Goal: Task Accomplishment & Management: Manage account settings

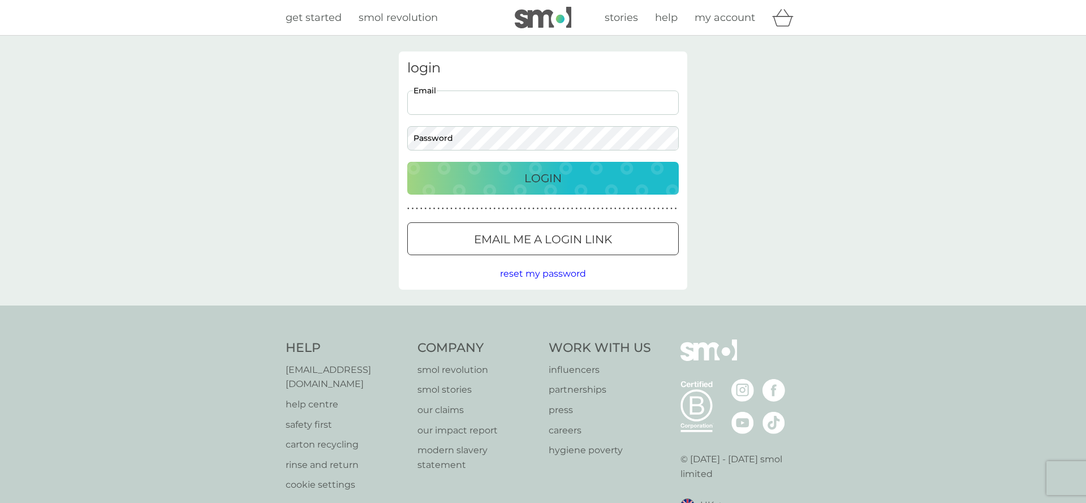
click at [547, 105] on input "Email" at bounding box center [542, 102] width 271 height 24
type input "[EMAIL_ADDRESS][DOMAIN_NAME]"
click at [553, 178] on p "Login" at bounding box center [542, 178] width 37 height 18
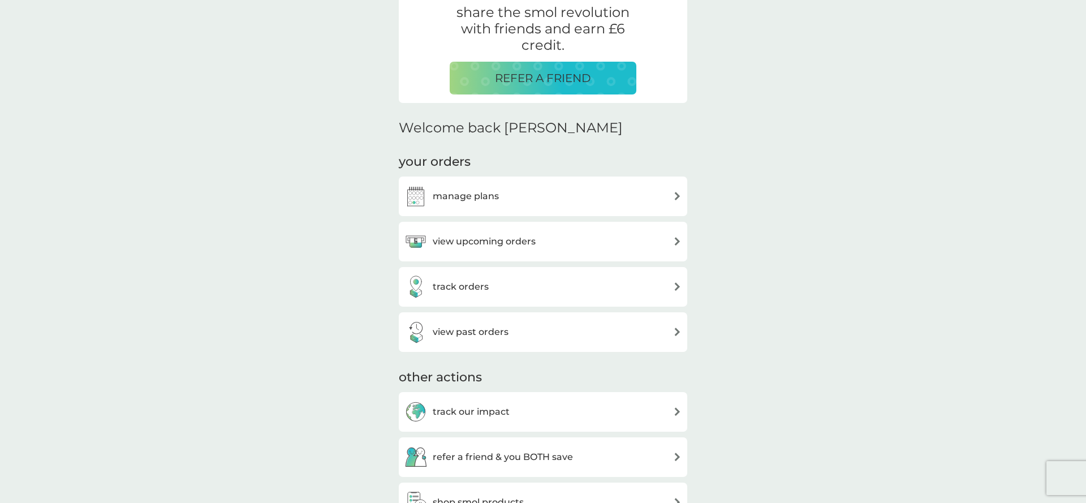
scroll to position [233, 0]
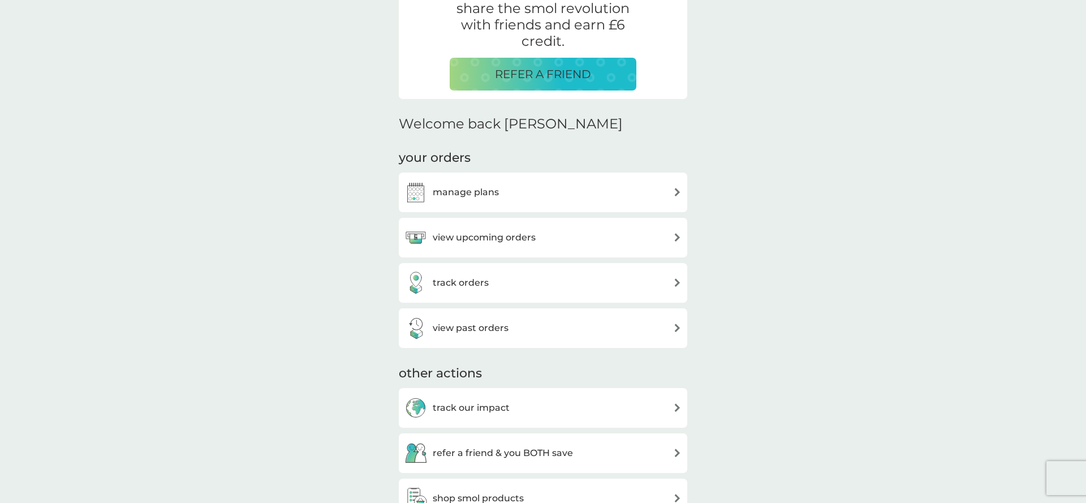
click at [530, 192] on div "manage plans" at bounding box center [542, 192] width 277 height 23
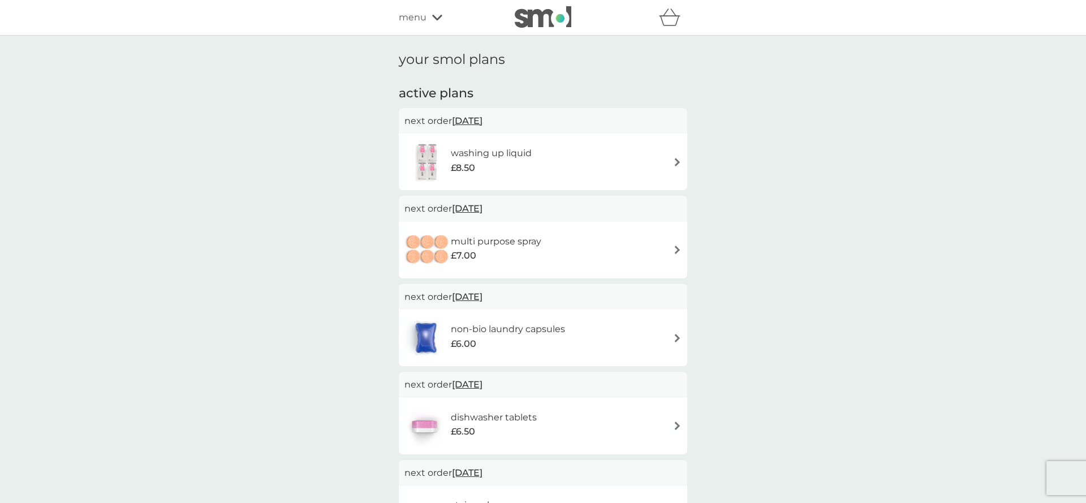
click at [617, 159] on div "washing up liquid £8.50" at bounding box center [542, 162] width 277 height 40
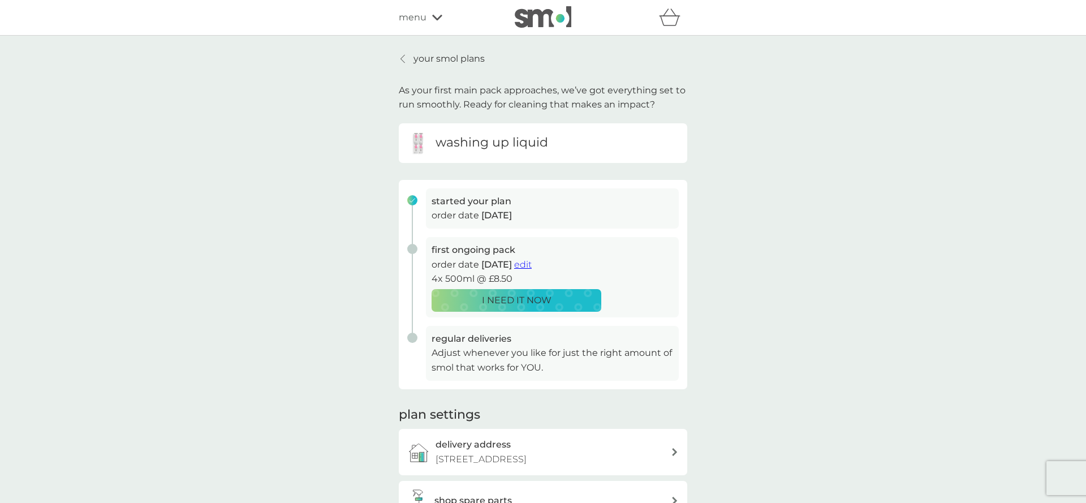
click at [401, 57] on icon at bounding box center [402, 58] width 5 height 9
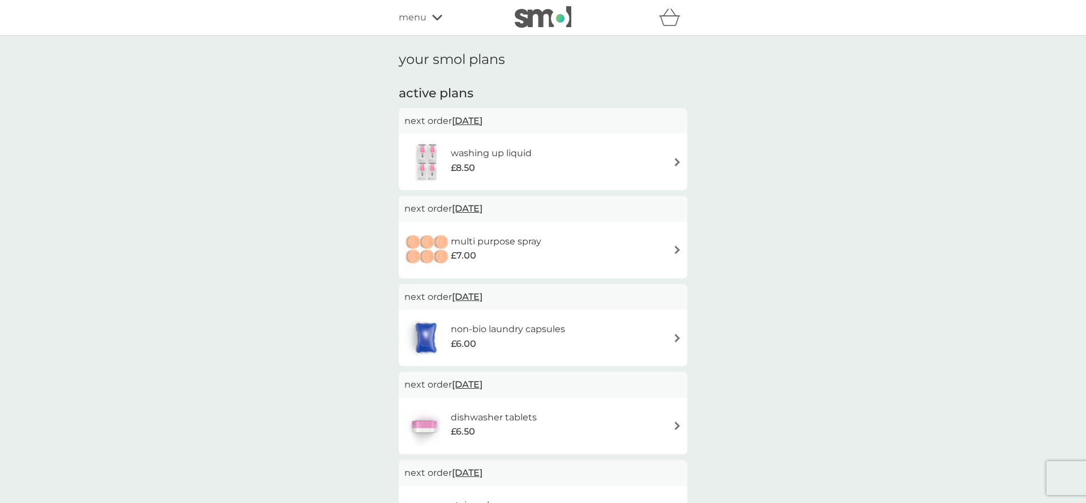
click at [513, 27] on div at bounding box center [543, 17] width 96 height 23
click at [422, 14] on span "menu" at bounding box center [413, 17] width 28 height 15
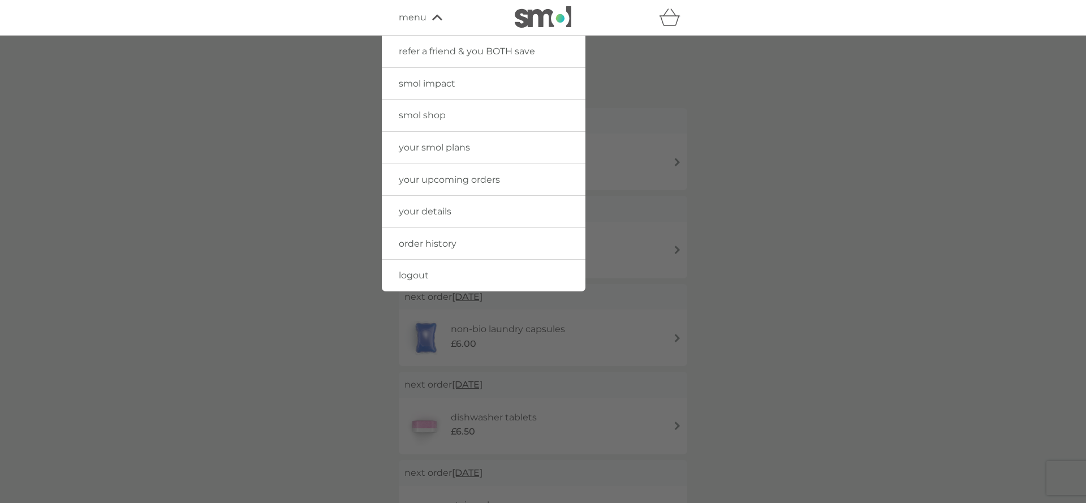
click at [403, 270] on span "logout" at bounding box center [414, 275] width 30 height 11
